Goal: Information Seeking & Learning: Learn about a topic

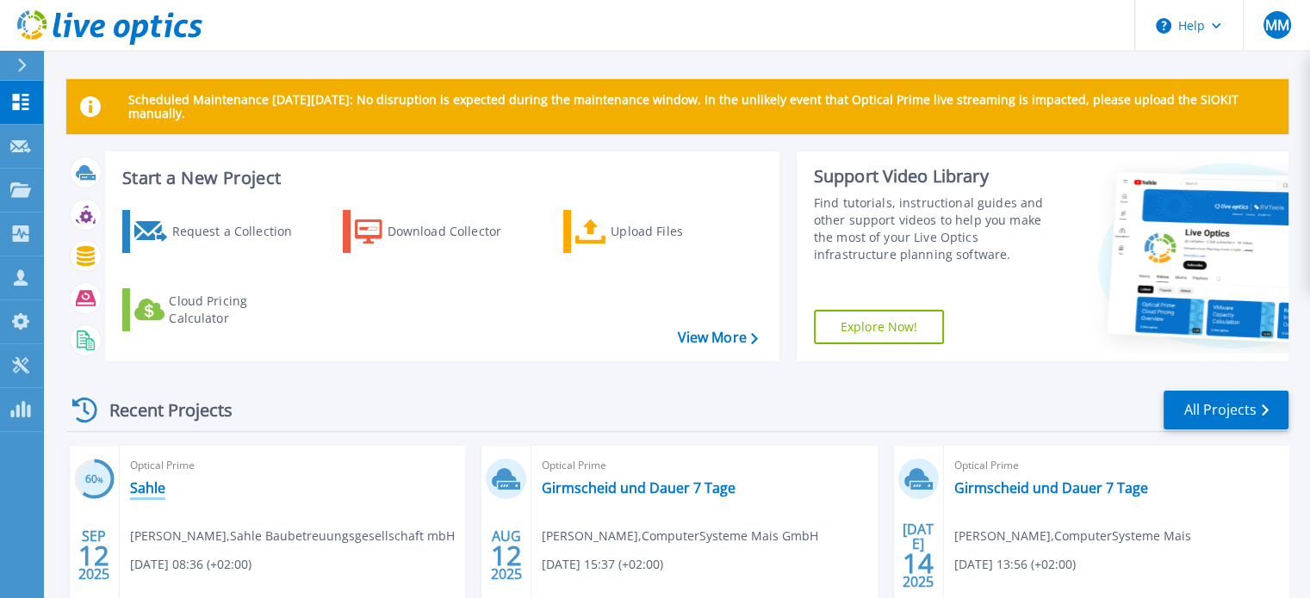
click at [156, 484] on link "Sahle" at bounding box center [147, 488] width 35 height 17
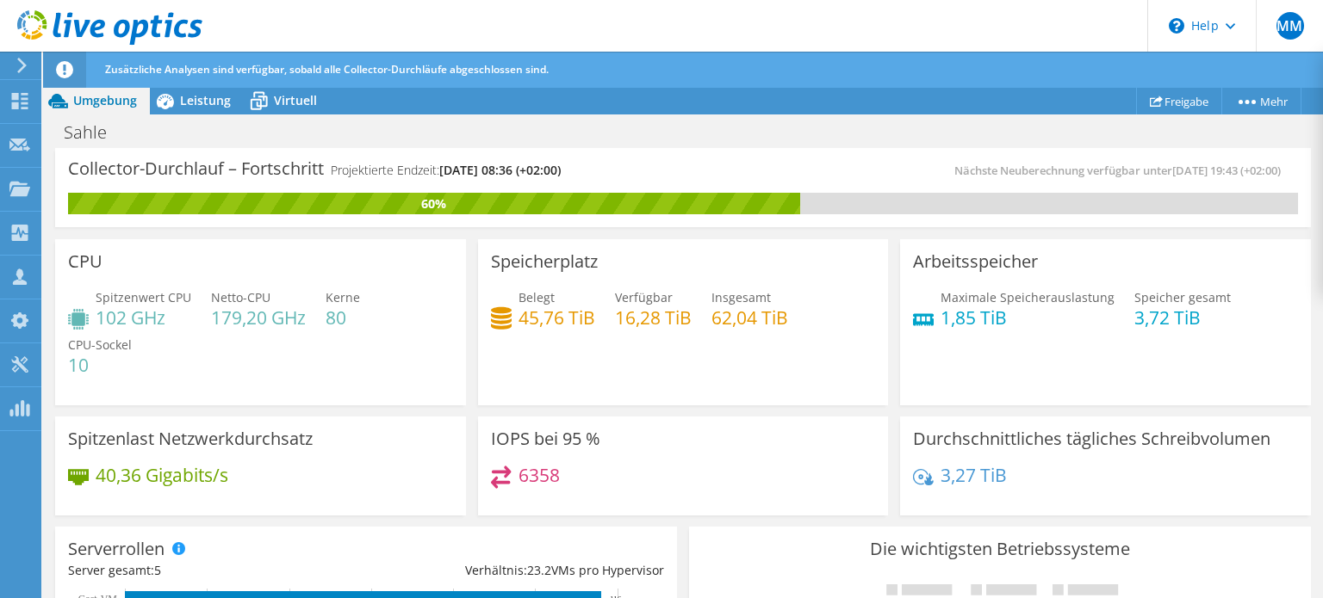
scroll to position [339, 0]
click at [195, 108] on span "Leistung" at bounding box center [205, 100] width 51 height 16
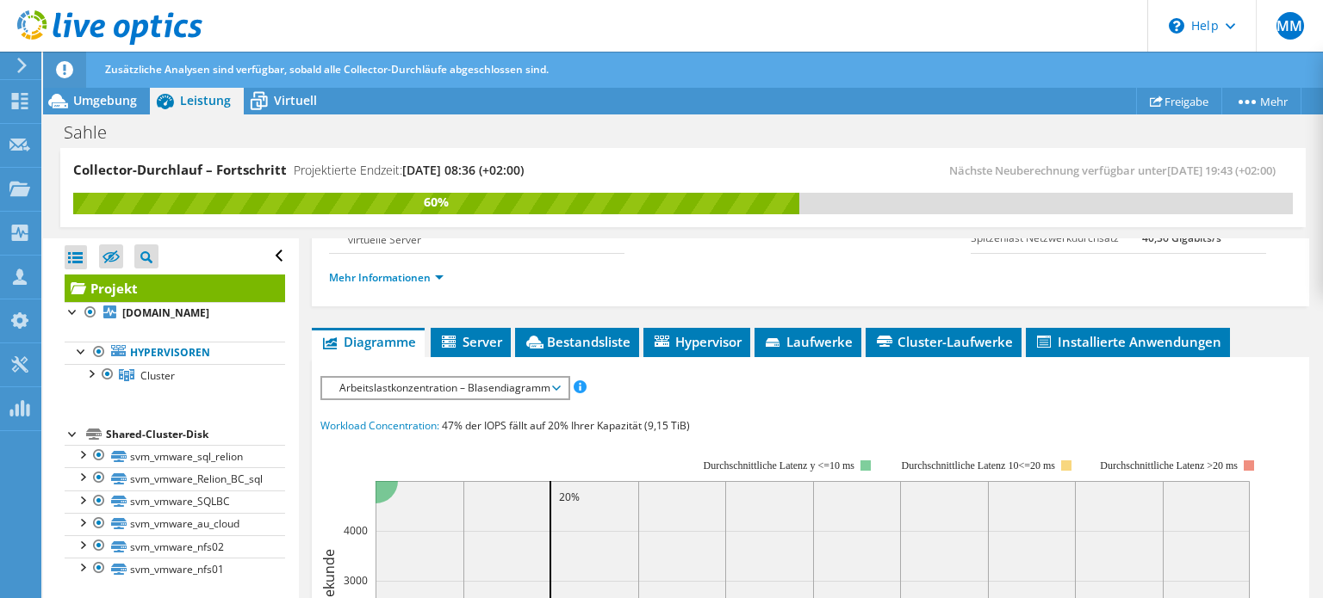
scroll to position [251, 0]
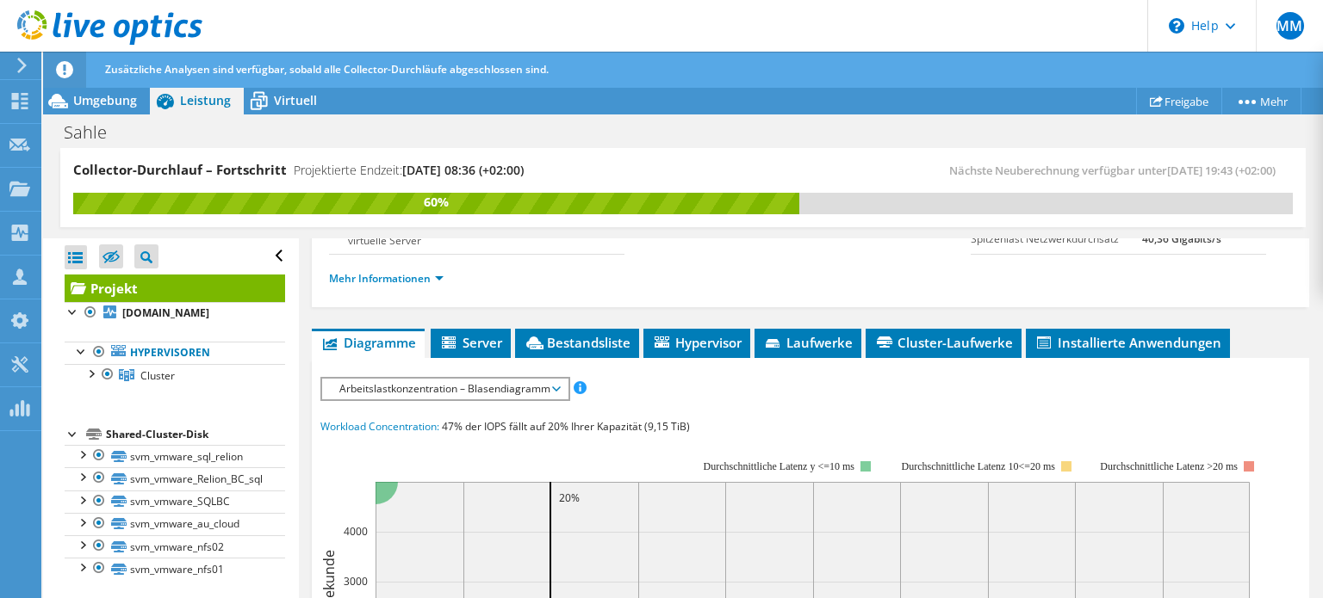
click at [458, 379] on span "Arbeitslastkonzentration – Blasendiagramm" at bounding box center [445, 389] width 228 height 21
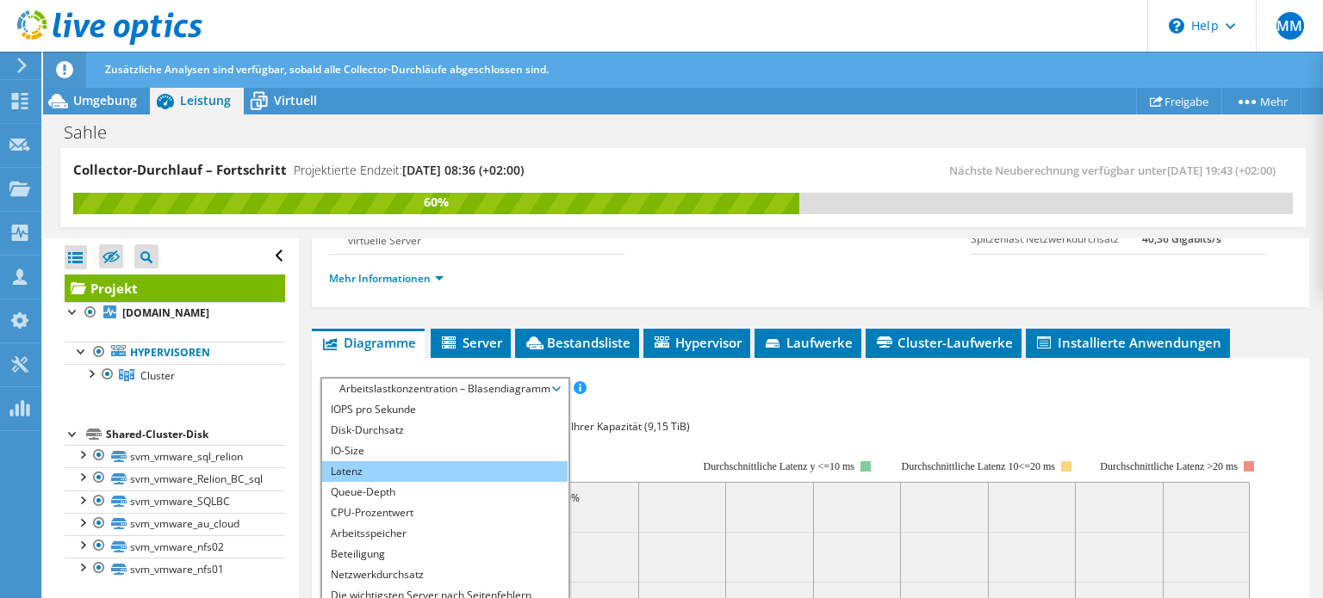
click at [384, 463] on li "Latenz" at bounding box center [444, 472] width 245 height 21
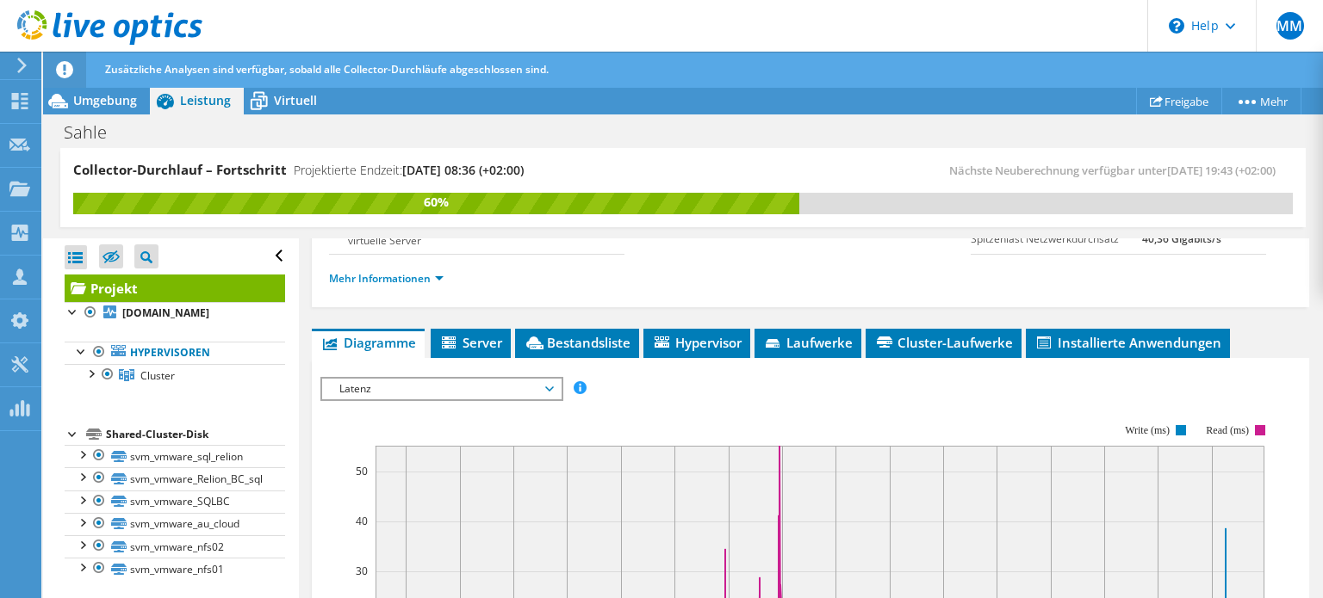
scroll to position [464, 0]
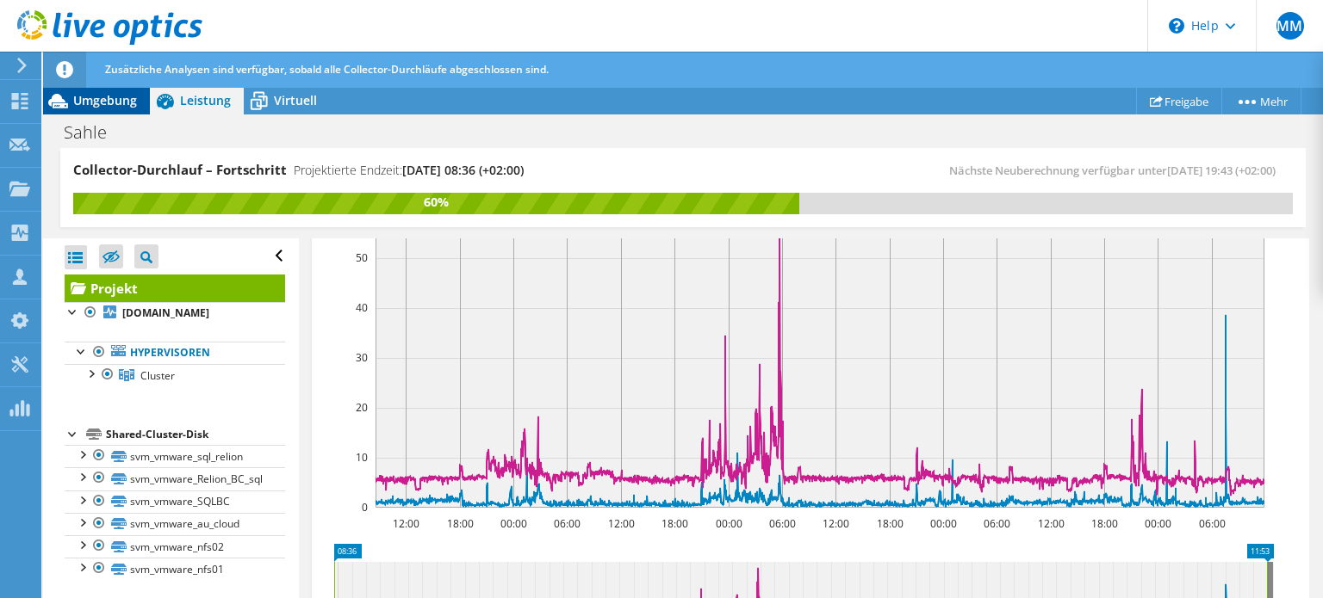
click at [116, 96] on span "Umgebung" at bounding box center [105, 100] width 64 height 16
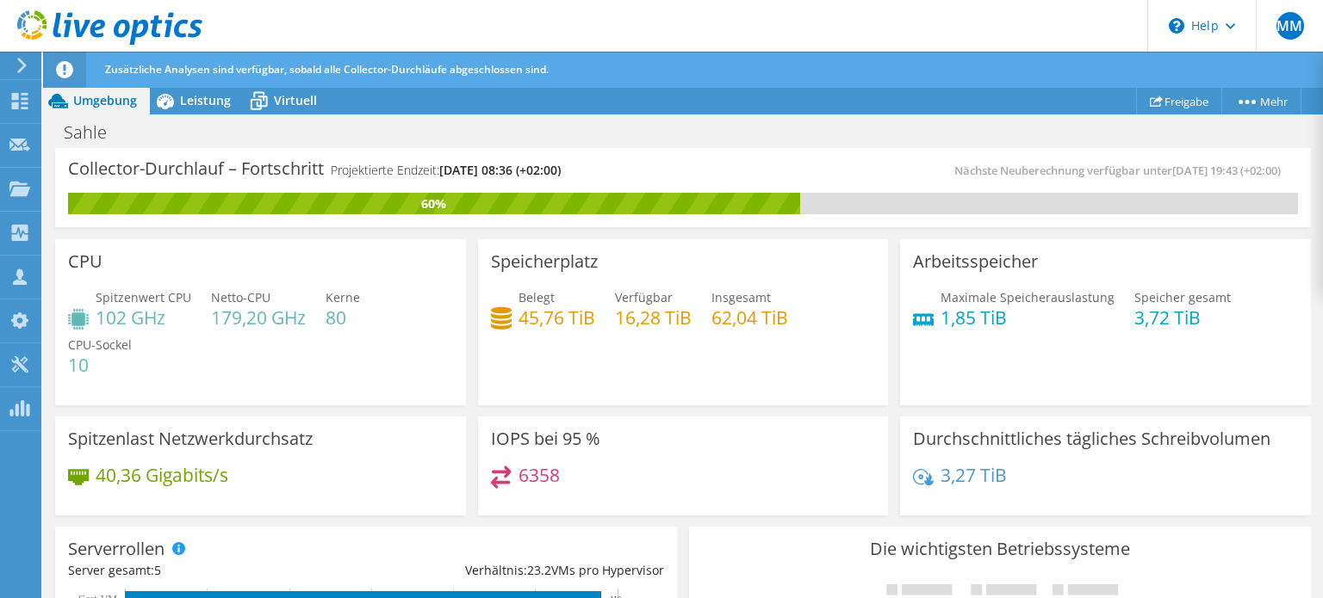
scroll to position [237, 0]
click at [282, 106] on span "Virtuell" at bounding box center [295, 100] width 43 height 16
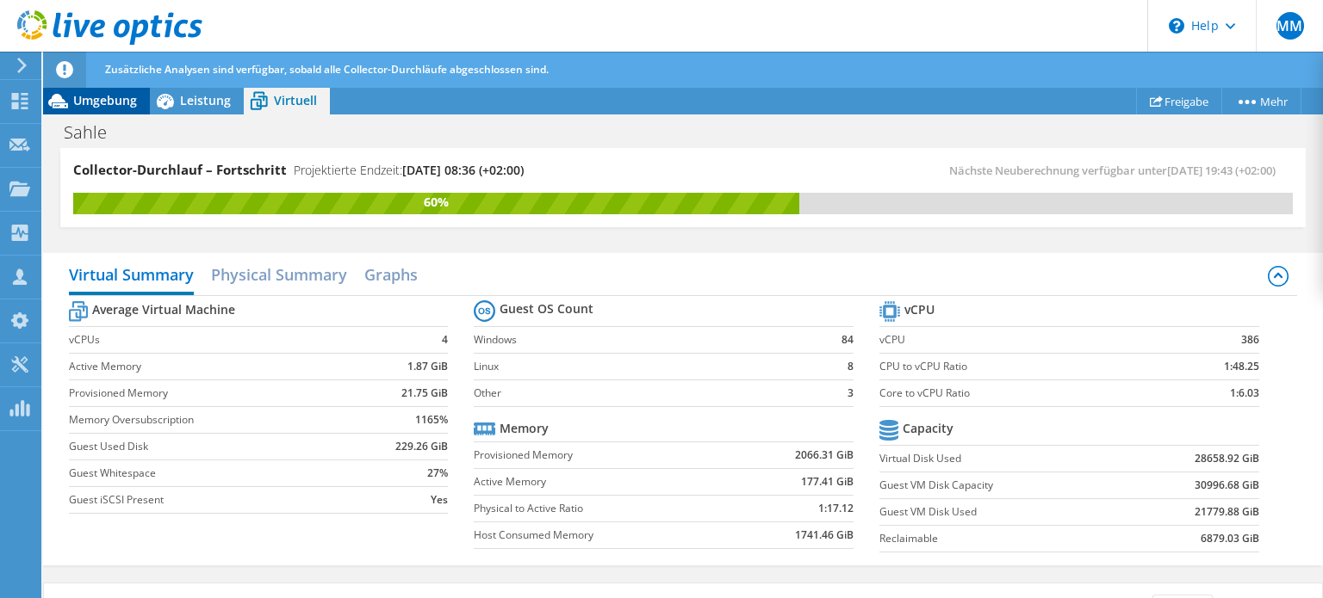
click at [86, 99] on span "Umgebung" at bounding box center [105, 100] width 64 height 16
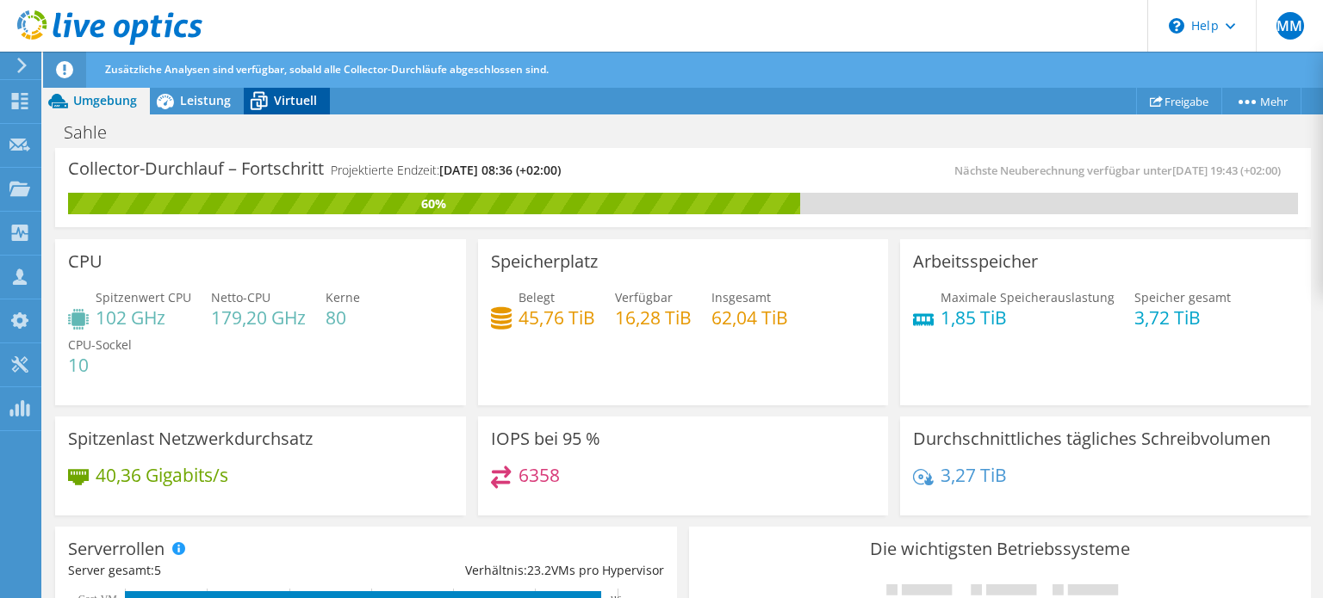
click at [304, 95] on span "Virtuell" at bounding box center [295, 100] width 43 height 16
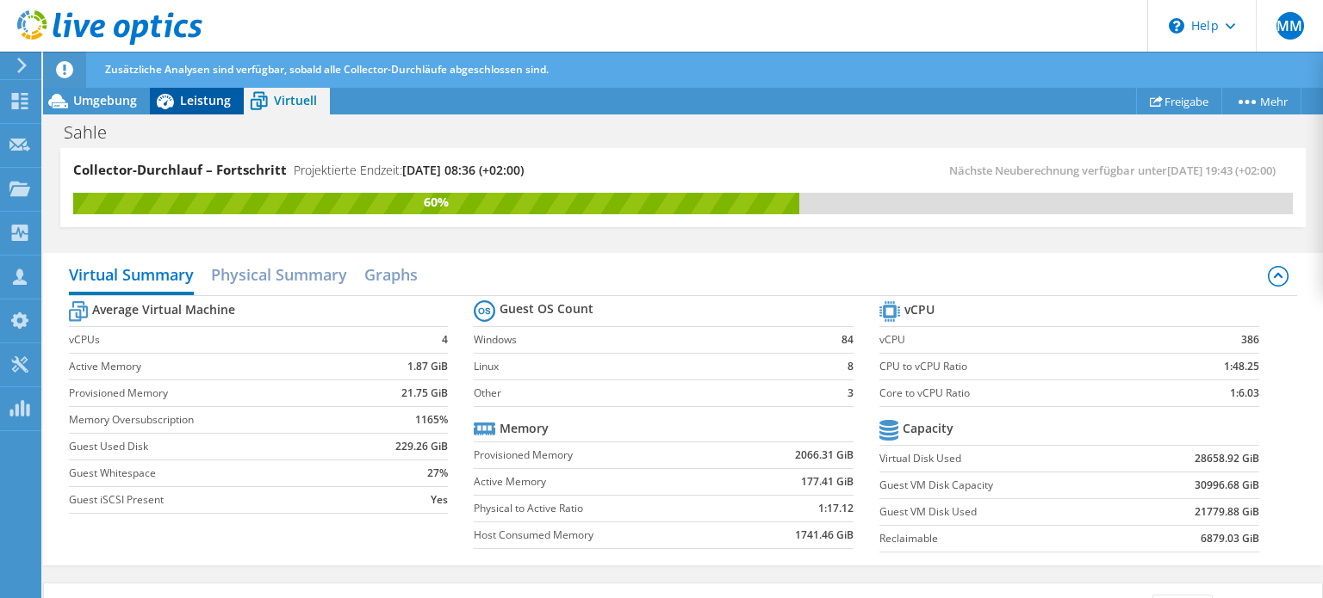
click at [215, 97] on span "Leistung" at bounding box center [205, 100] width 51 height 16
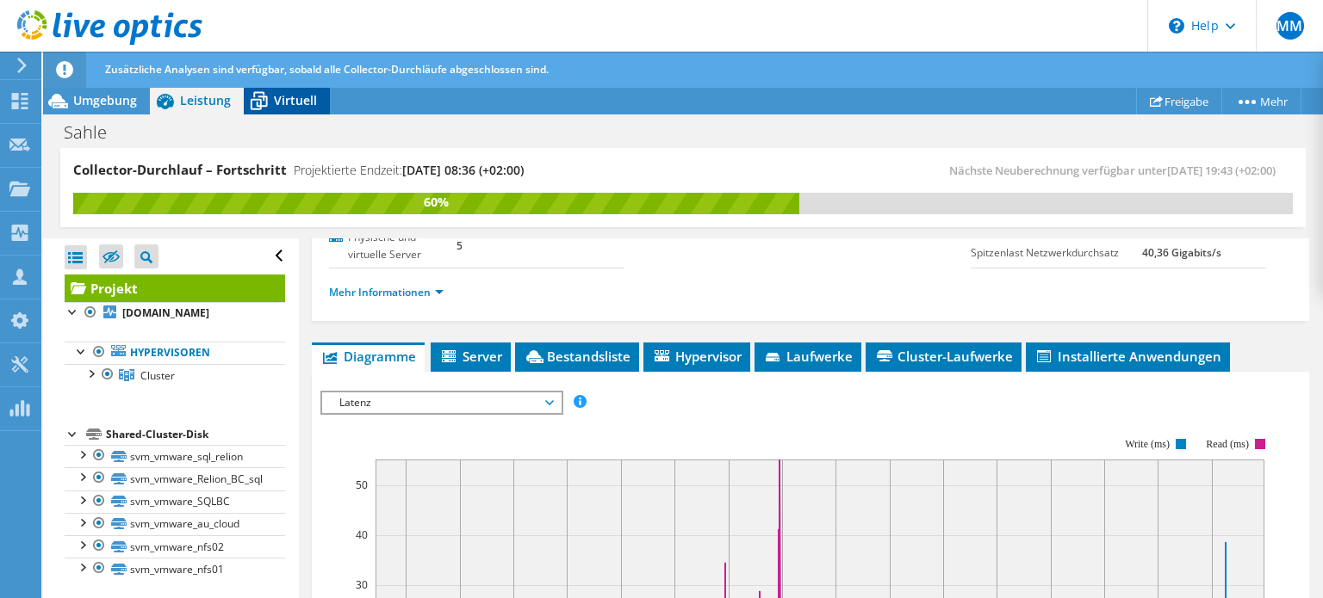
click at [275, 97] on span "Virtuell" at bounding box center [295, 100] width 43 height 16
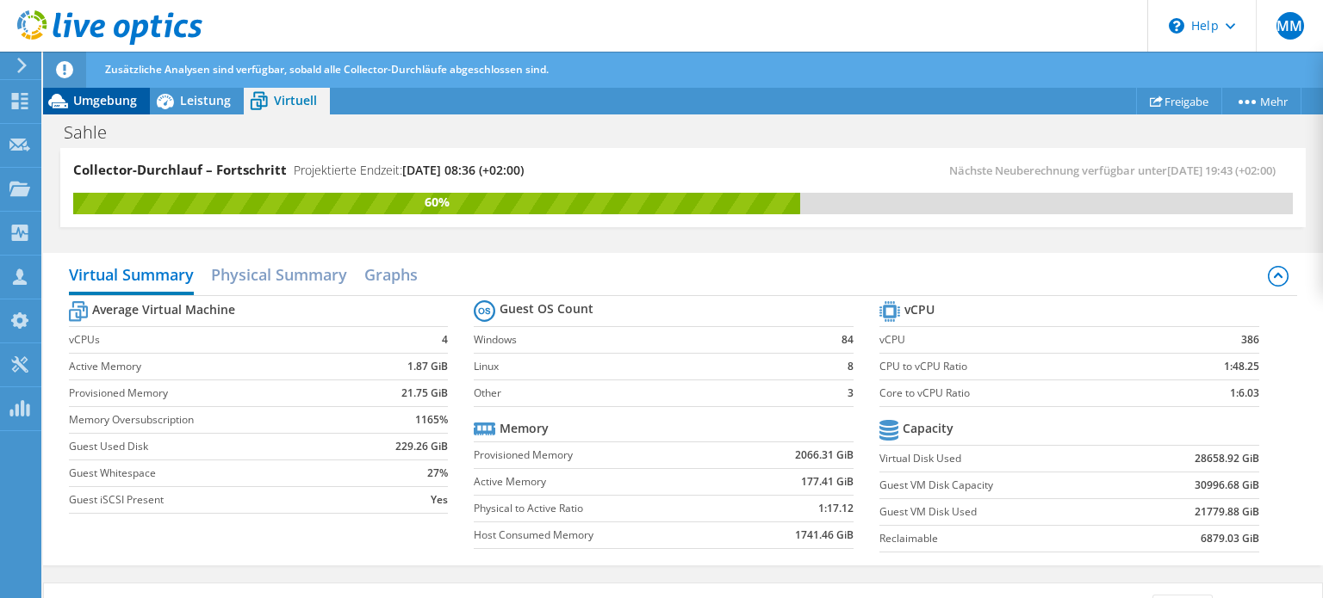
click at [105, 109] on div "Umgebung" at bounding box center [96, 101] width 107 height 28
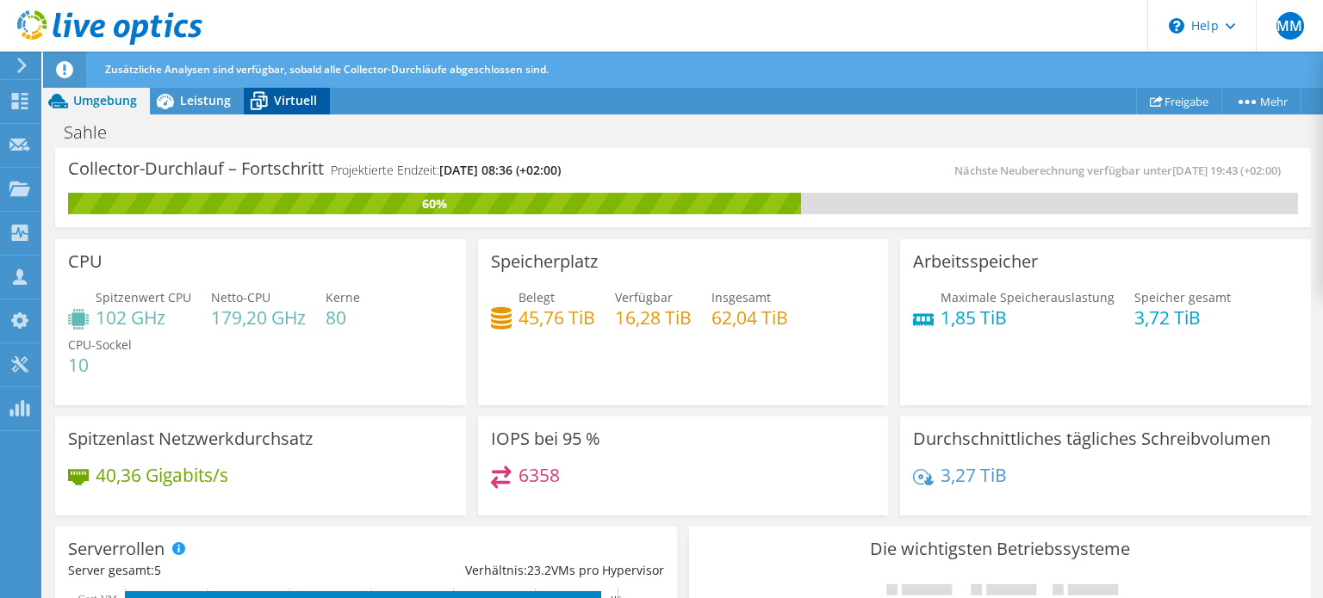
click at [266, 102] on icon at bounding box center [259, 101] width 30 height 30
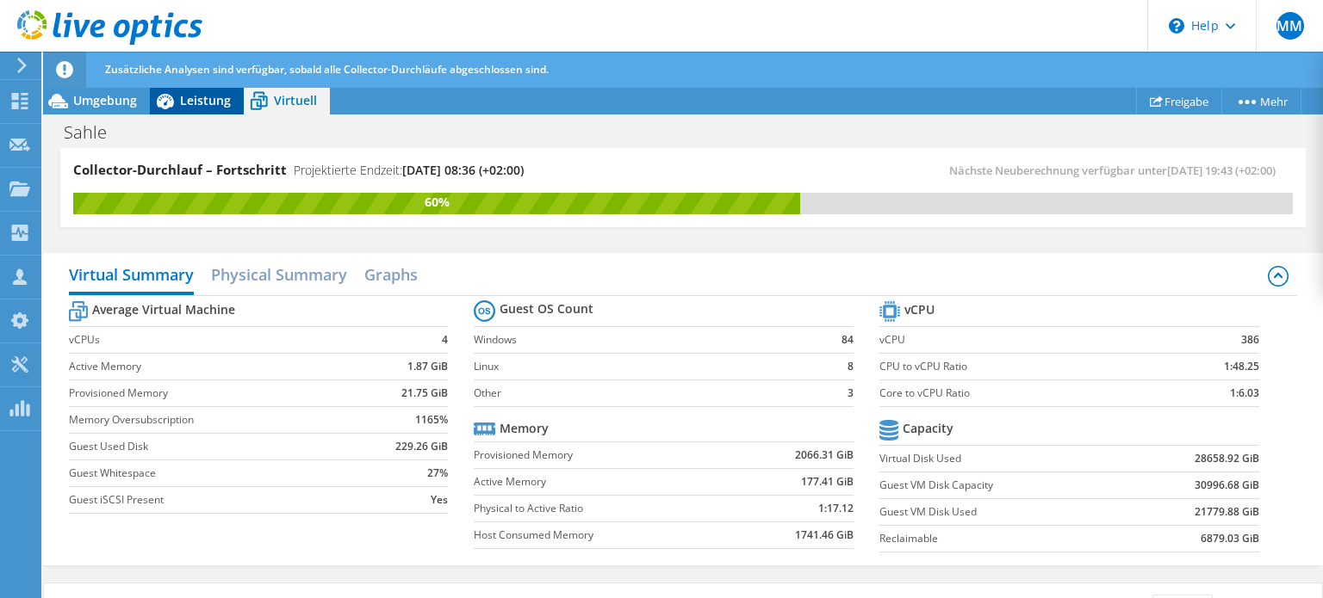
click at [224, 98] on span "Leistung" at bounding box center [205, 100] width 51 height 16
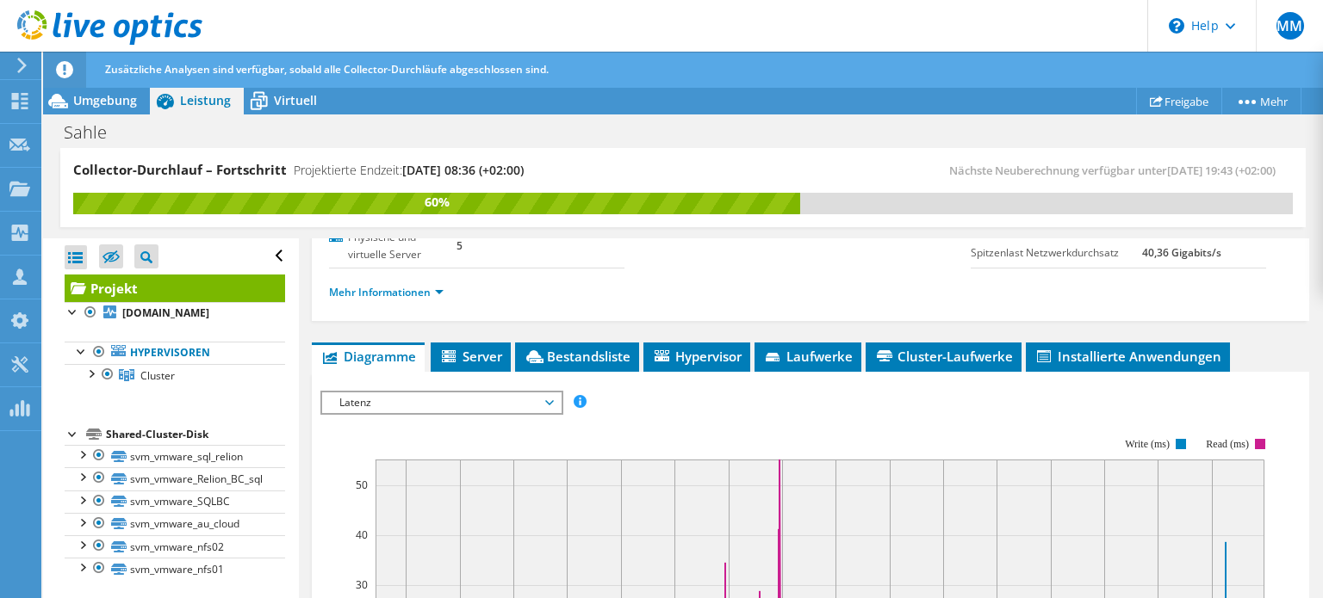
click at [299, 78] on div "Zusätzliche Analysen sind verfügbar, sobald alle Collector-Durchläufe abgeschlo…" at bounding box center [715, 70] width 1228 height 36
click at [299, 96] on span "Virtuell" at bounding box center [295, 100] width 43 height 16
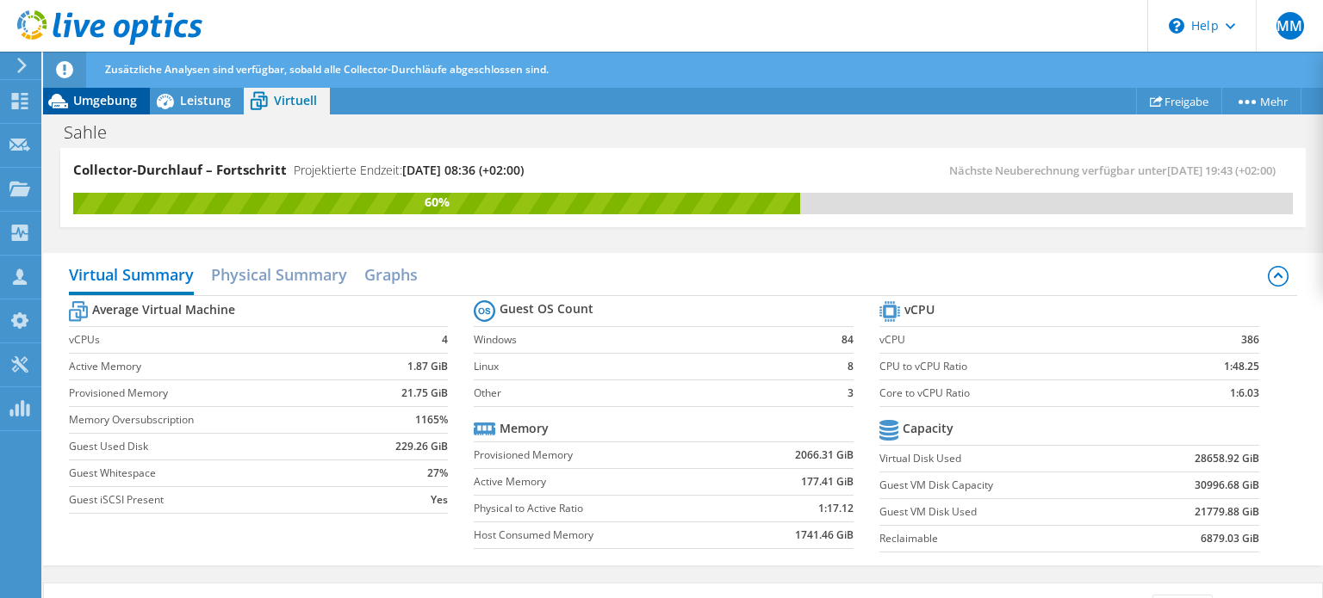
click at [127, 96] on span "Umgebung" at bounding box center [105, 100] width 64 height 16
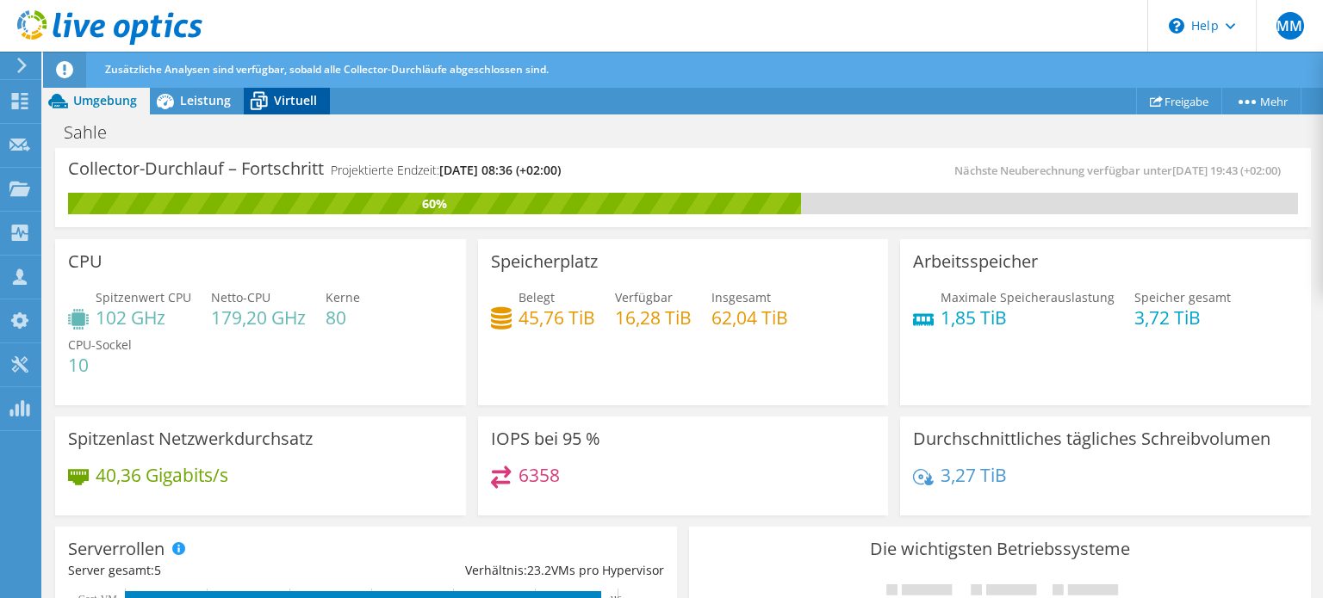
click at [275, 99] on span "Virtuell" at bounding box center [295, 100] width 43 height 16
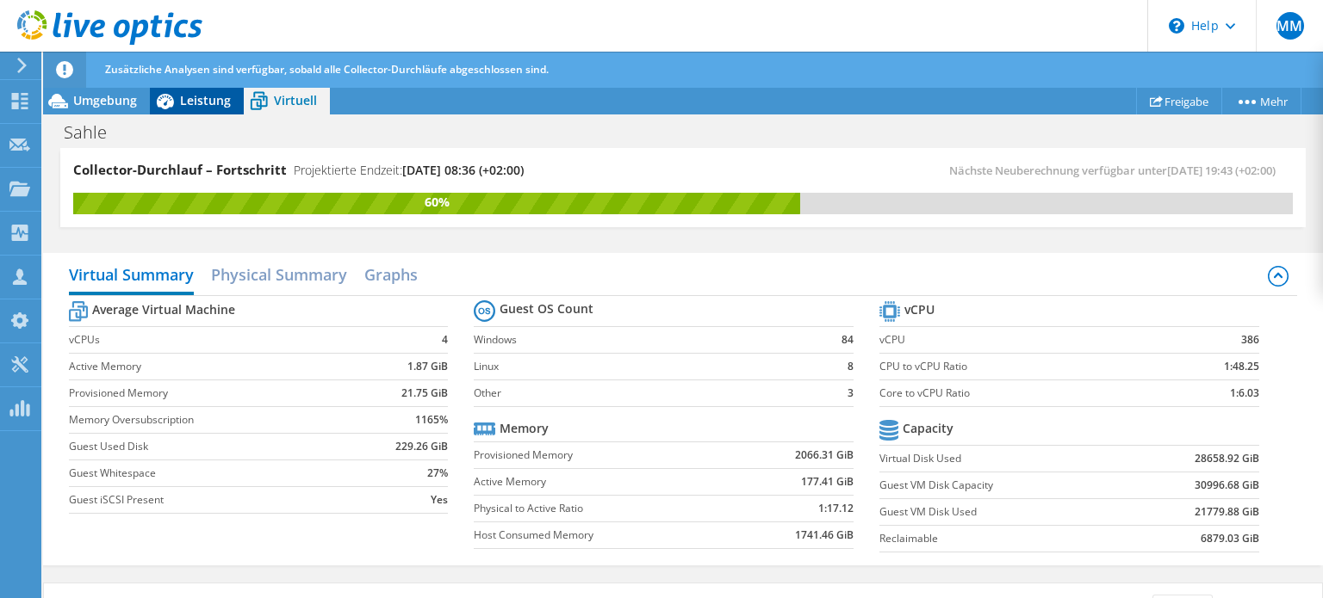
click at [194, 99] on span "Leistung" at bounding box center [205, 100] width 51 height 16
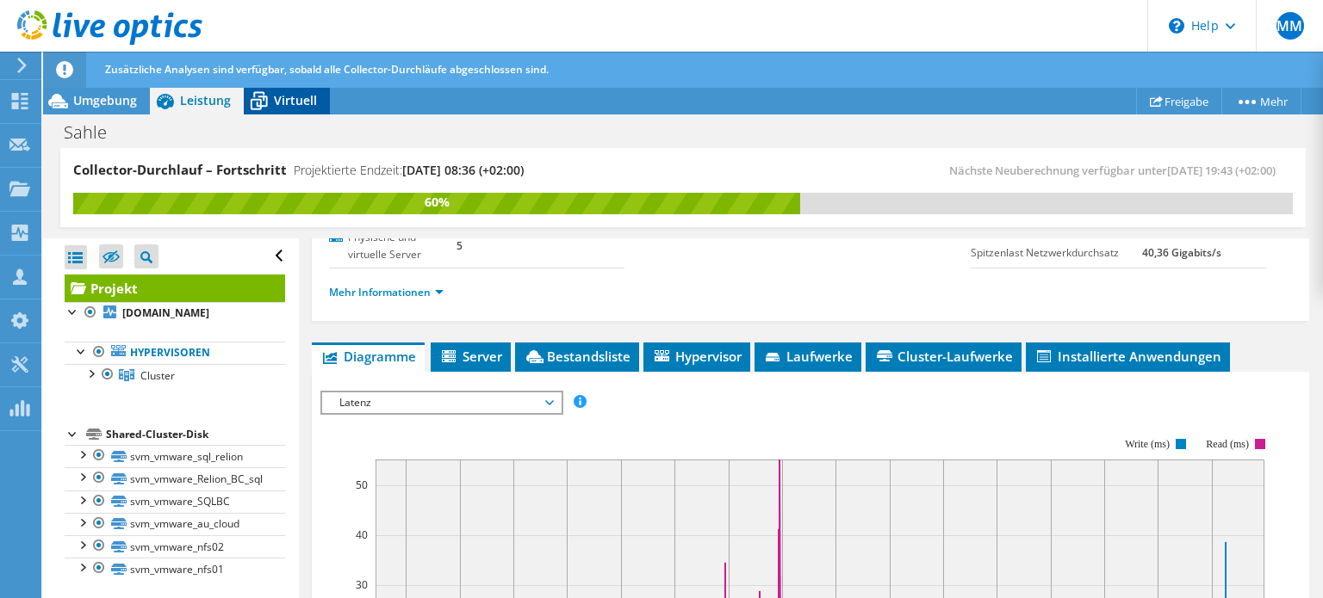
click at [261, 96] on icon at bounding box center [259, 103] width 17 height 14
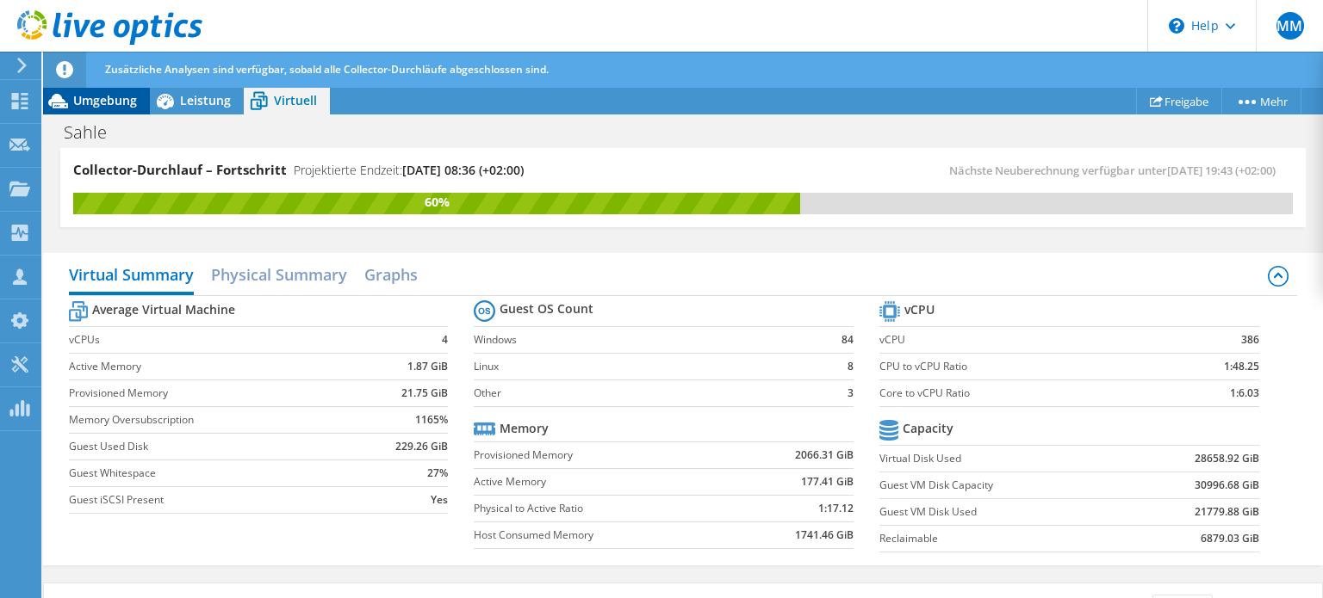
click at [119, 95] on span "Umgebung" at bounding box center [105, 100] width 64 height 16
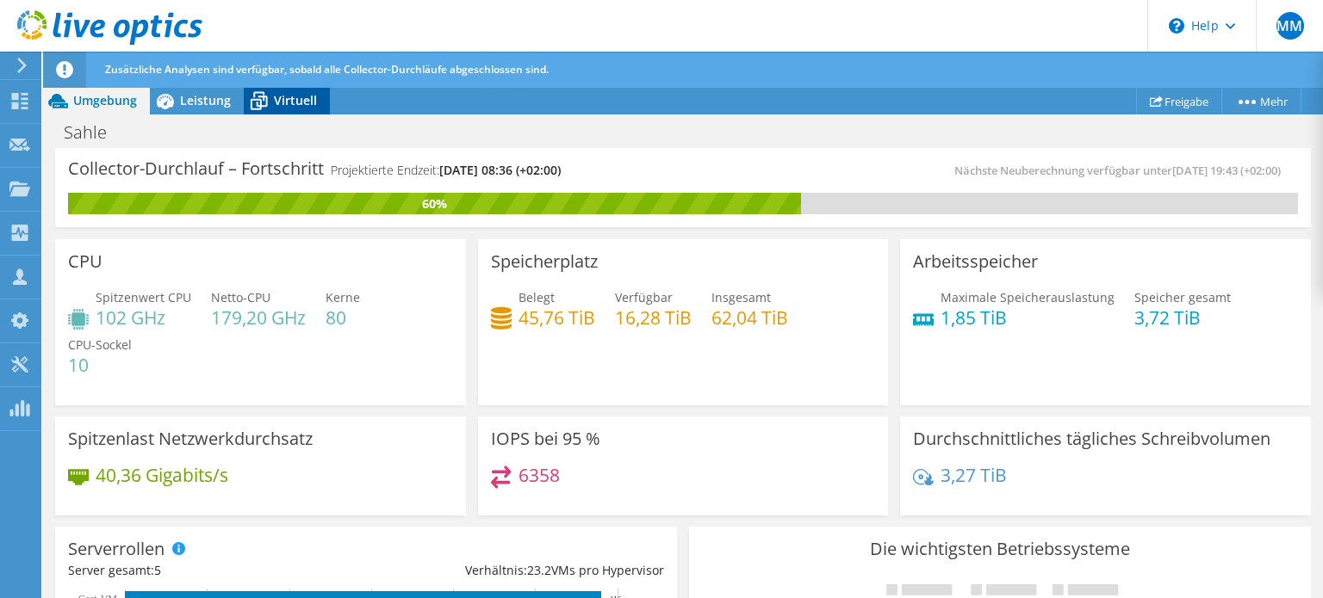
click at [269, 89] on icon at bounding box center [259, 101] width 30 height 30
